Goal: Transaction & Acquisition: Obtain resource

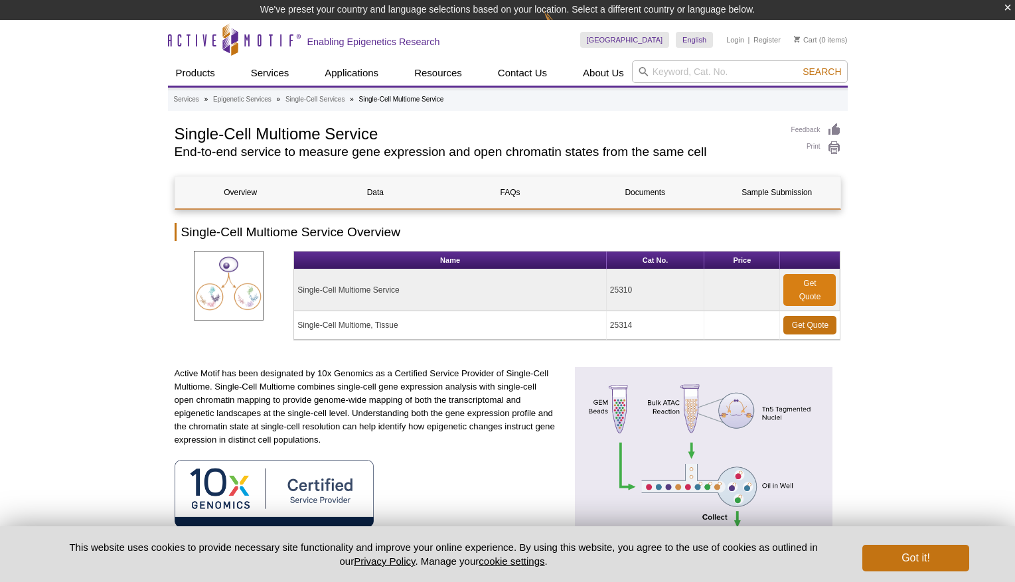
drag, startPoint x: 918, startPoint y: 285, endPoint x: 829, endPoint y: 282, distance: 89.0
click at [811, 287] on link "Get Quote" at bounding box center [809, 290] width 52 height 32
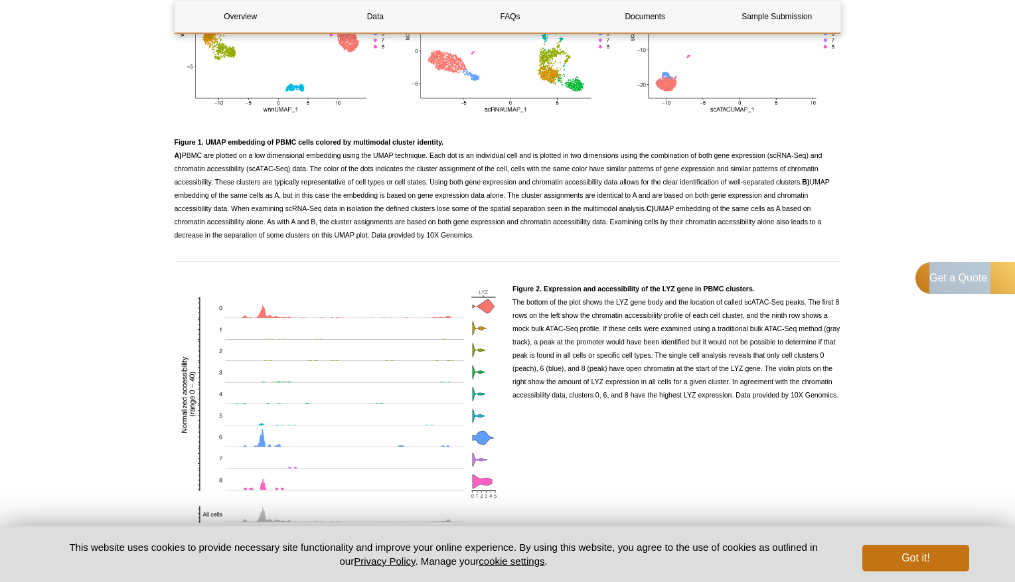
scroll to position [1334, 0]
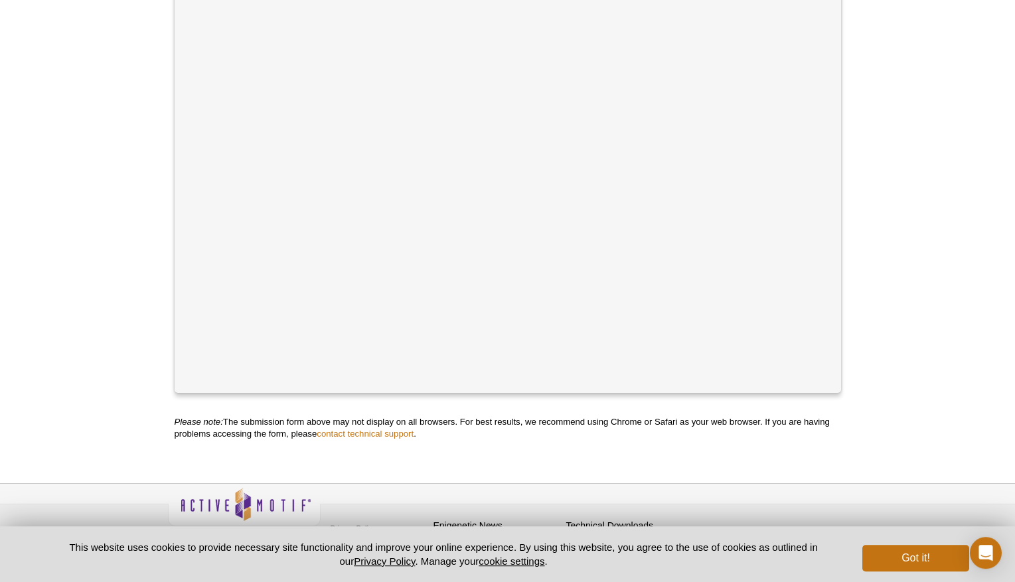
scroll to position [492, 0]
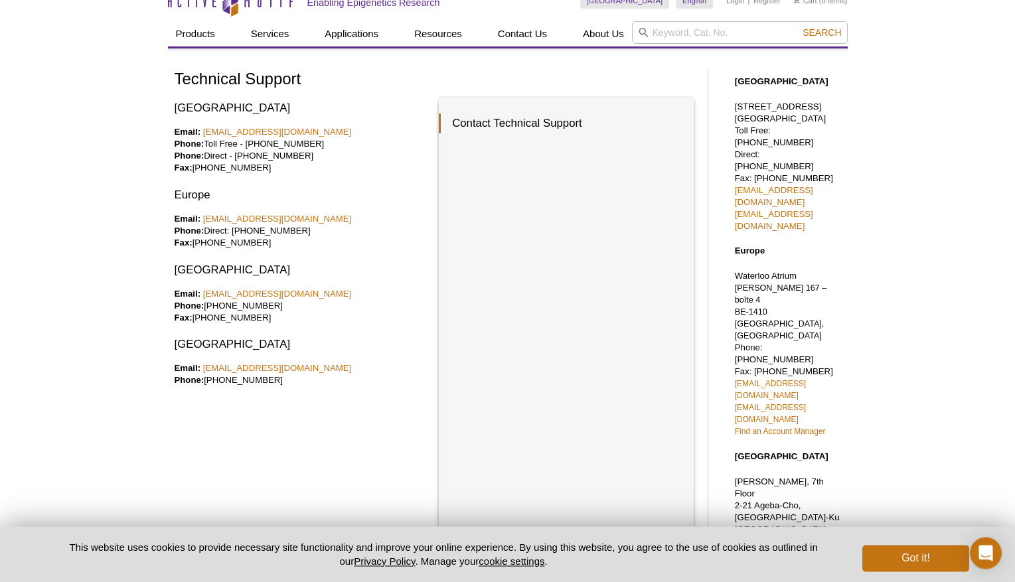
scroll to position [21, 0]
